Goal: Task Accomplishment & Management: Manage account settings

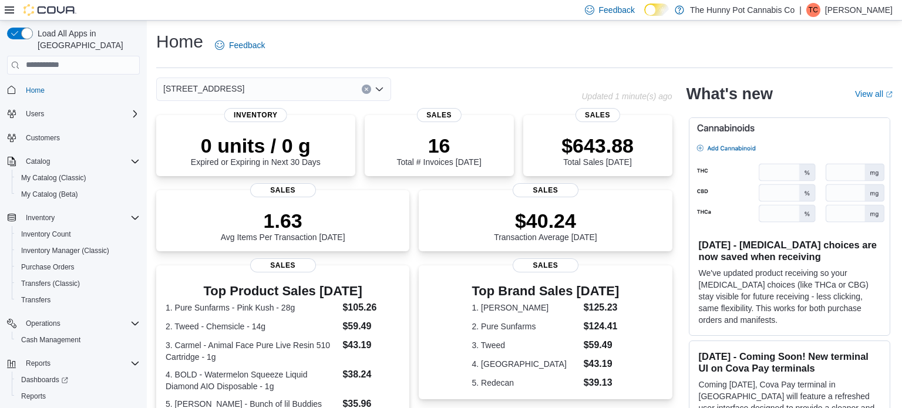
click at [834, 8] on p "[PERSON_NAME]" at bounding box center [859, 10] width 68 height 14
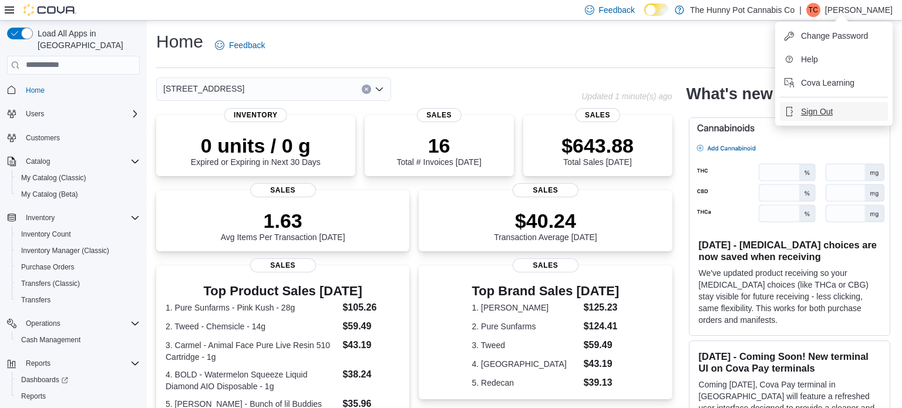
click at [819, 108] on span "Sign Out" at bounding box center [817, 112] width 32 height 12
